Goal: Transaction & Acquisition: Subscribe to service/newsletter

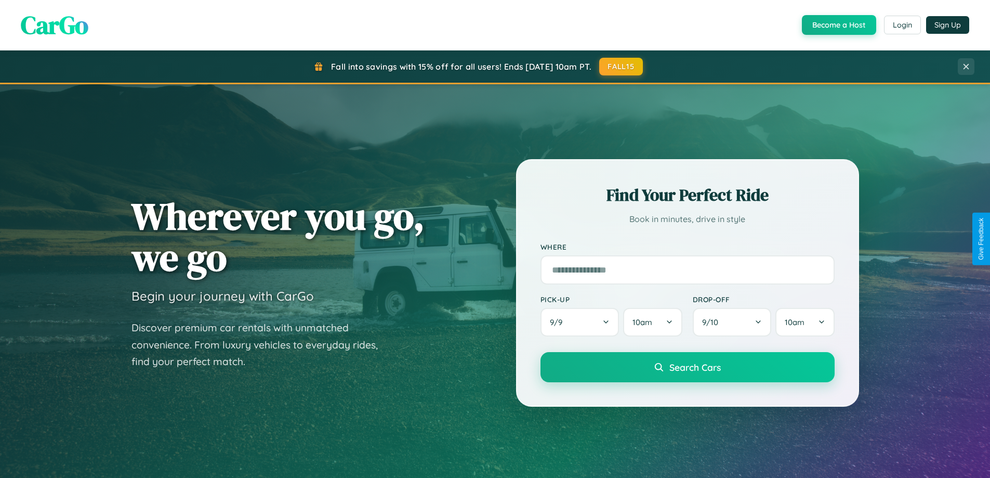
scroll to position [2000, 0]
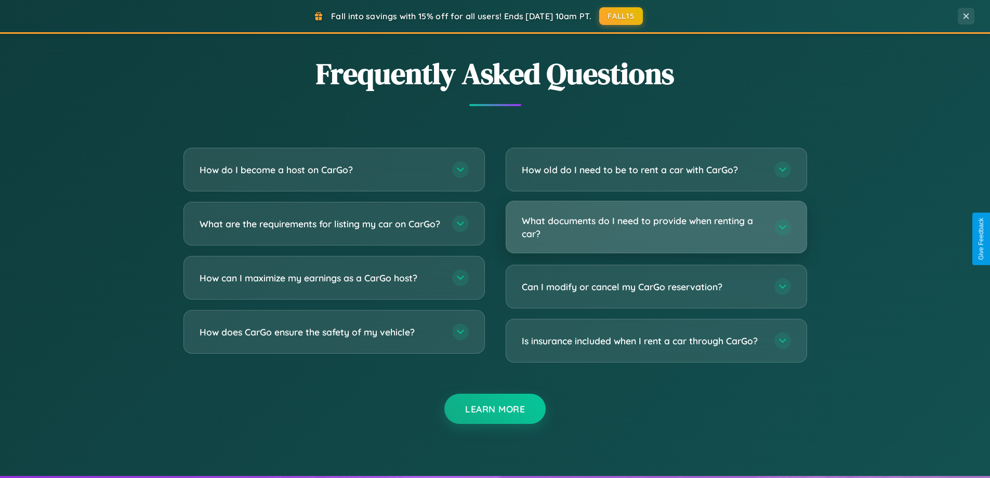
click at [656, 227] on h3 "What documents do I need to provide when renting a car?" at bounding box center [643, 226] width 242 height 25
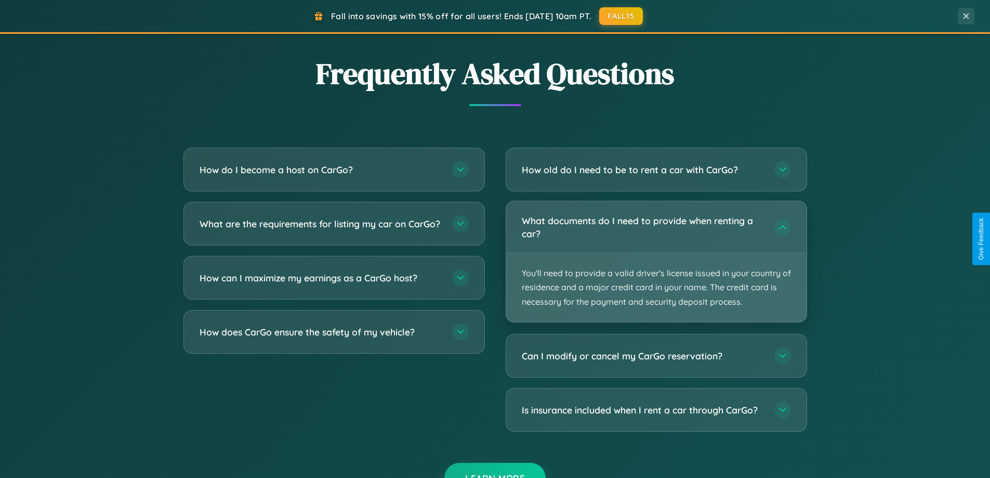
click at [656, 261] on p "You'll need to provide a valid driver's license issued in your country of resid…" at bounding box center [656, 287] width 300 height 69
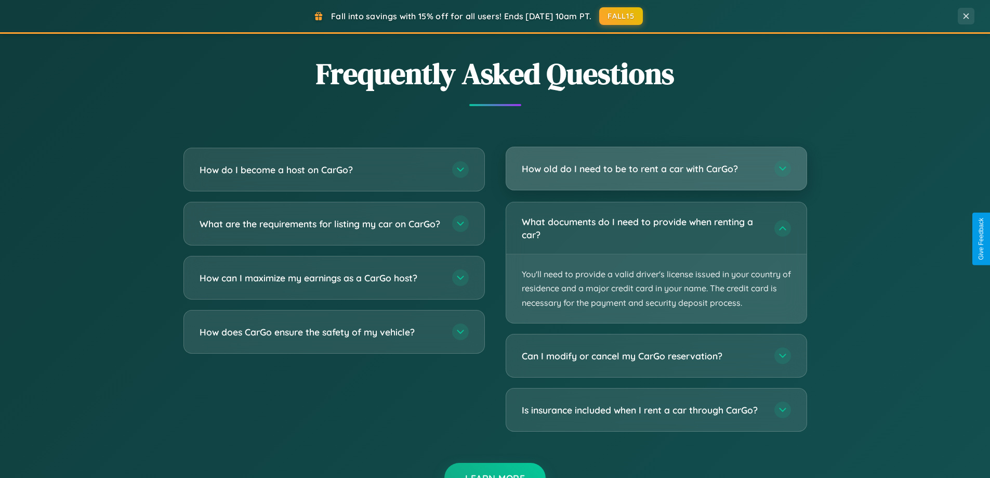
click at [656, 169] on h3 "How old do I need to be to rent a car with CarGo?" at bounding box center [643, 168] width 242 height 13
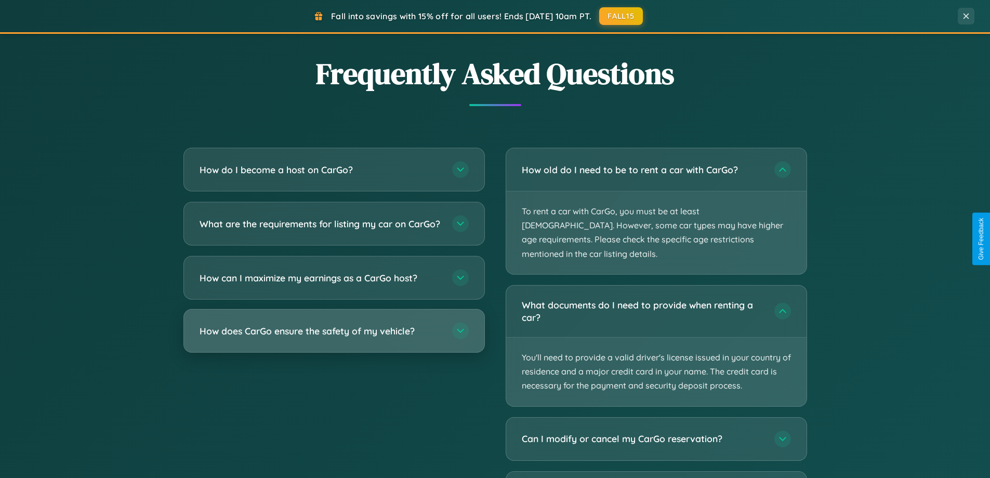
click at [334, 337] on h3 "How does CarGo ensure the safety of my vehicle?" at bounding box center [321, 330] width 242 height 13
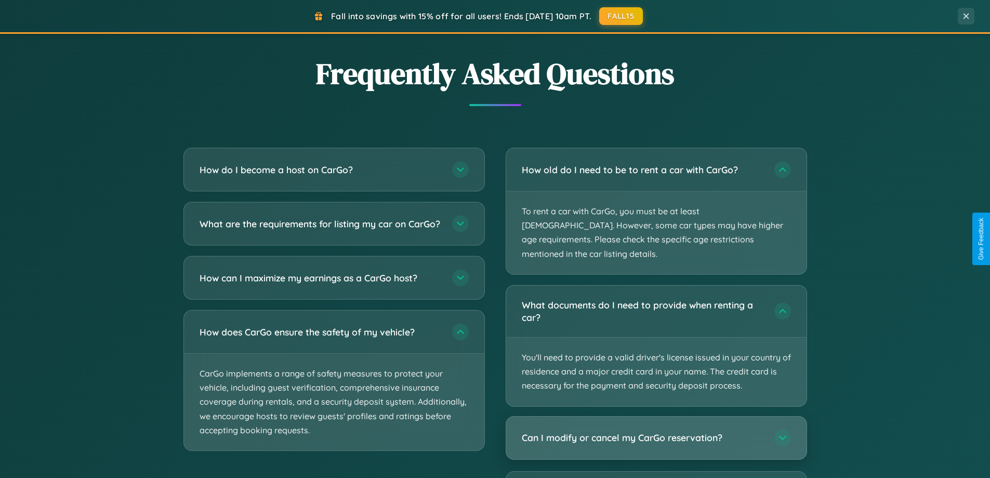
click at [656, 431] on h3 "Can I modify or cancel my CarGo reservation?" at bounding box center [643, 437] width 242 height 13
click at [656, 439] on div "Can I modify or cancel my CarGo reservation?" at bounding box center [656, 437] width 300 height 43
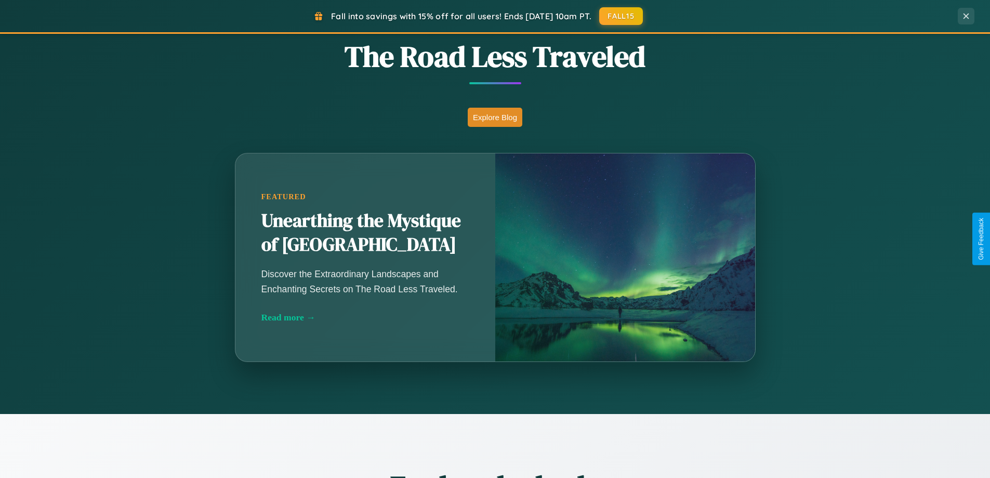
scroll to position [0, 0]
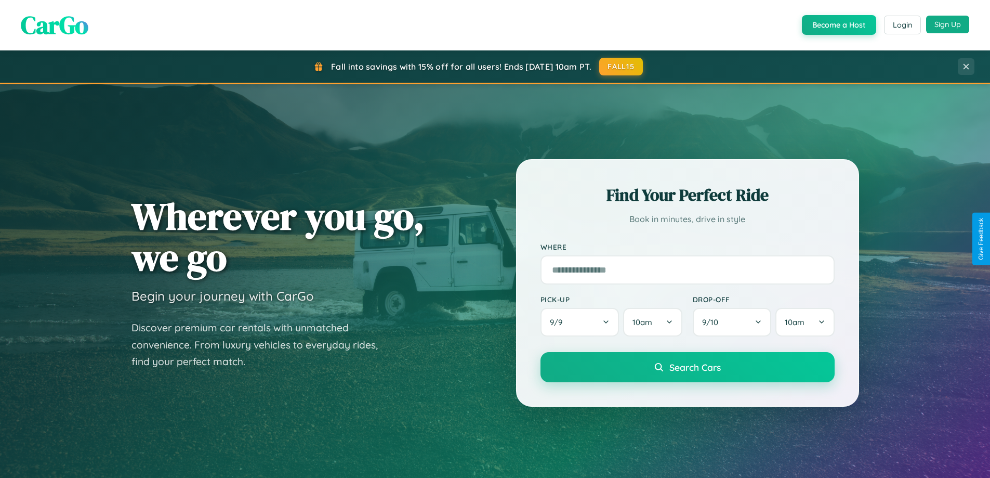
click at [947, 24] on button "Sign Up" at bounding box center [947, 25] width 43 height 18
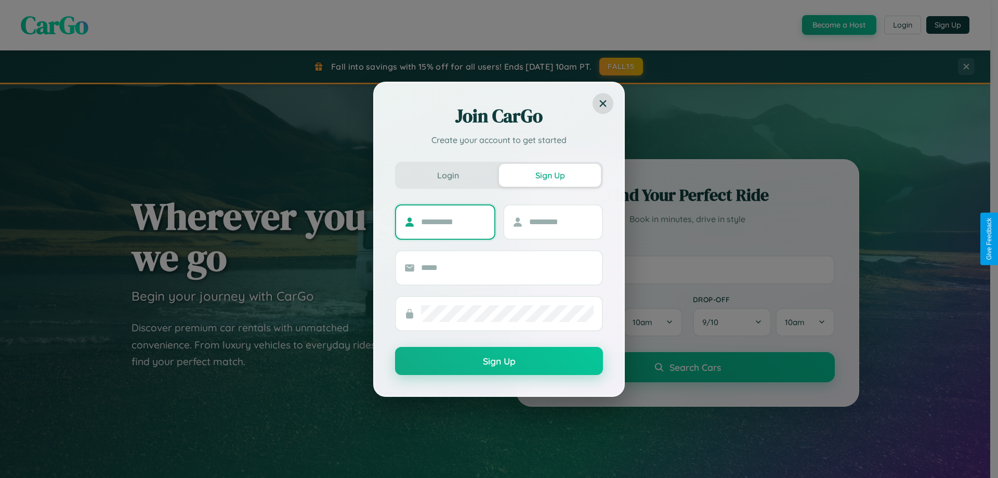
click at [453, 221] on input "text" at bounding box center [453, 222] width 65 height 17
type input "******"
click at [561, 221] on input "text" at bounding box center [561, 222] width 65 height 17
type input "******"
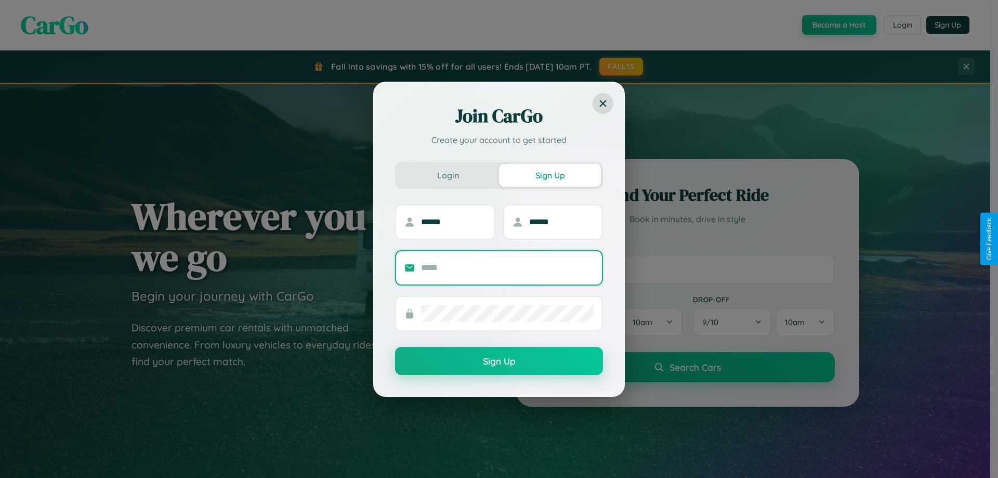
click at [507, 267] on input "text" at bounding box center [507, 267] width 173 height 17
type input "**********"
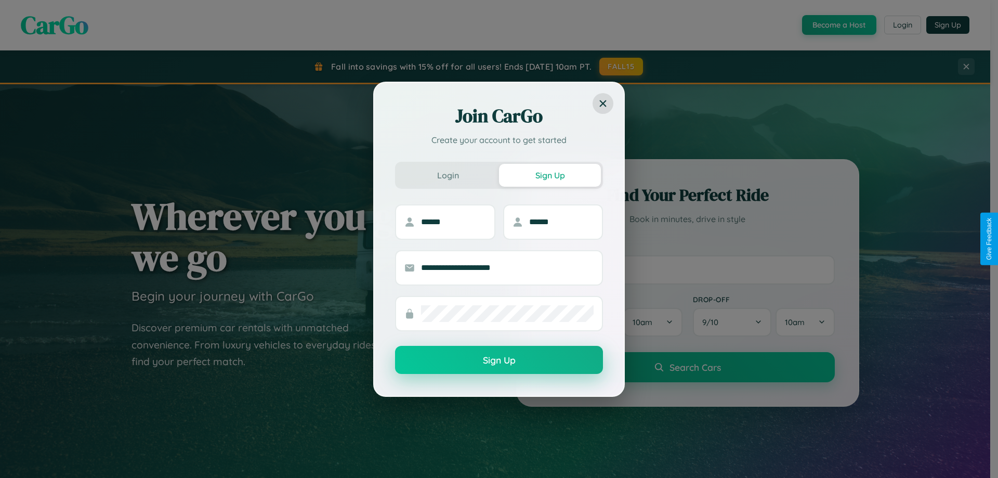
click at [499, 360] on button "Sign Up" at bounding box center [499, 360] width 208 height 28
